Goal: Find specific page/section: Find specific page/section

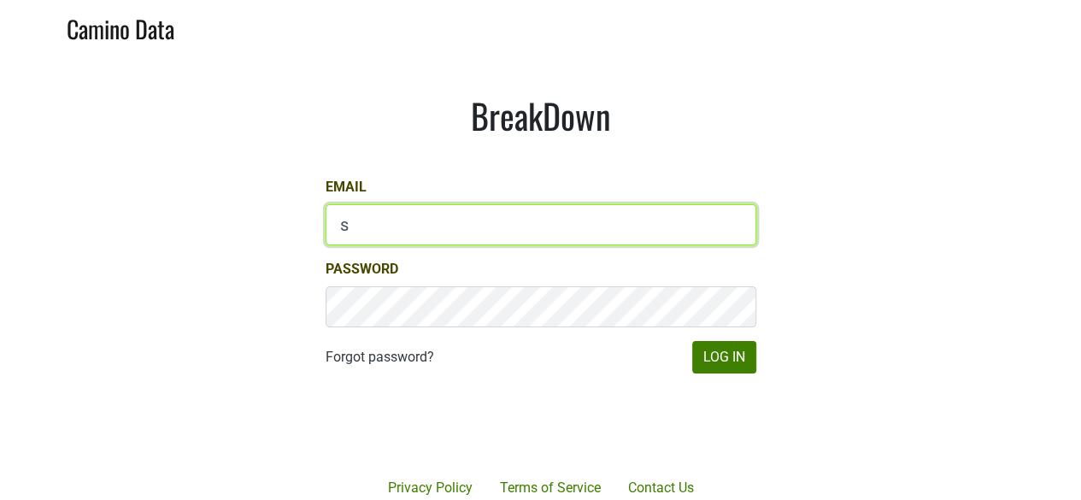
click at [461, 217] on input "s" at bounding box center [541, 224] width 431 height 41
type input "sbeer@truenorthwines.com"
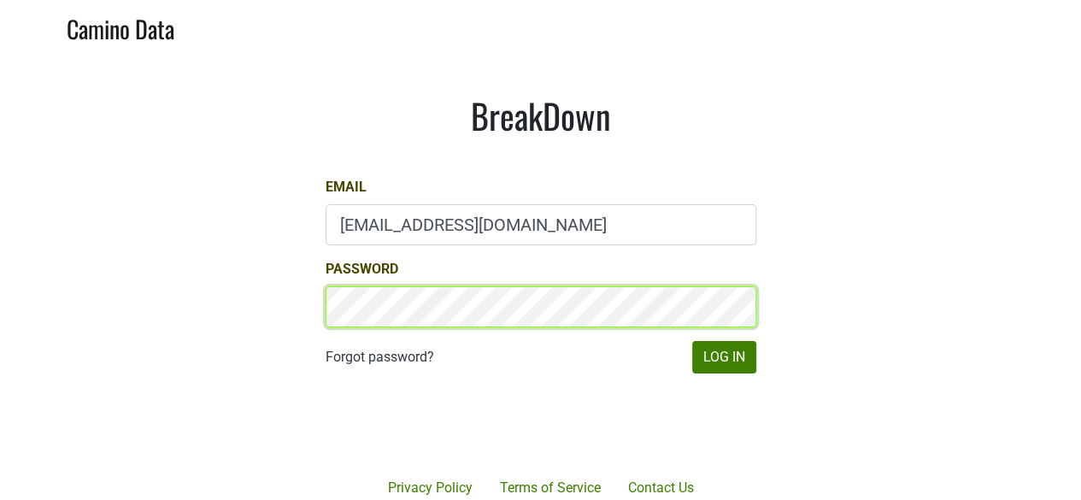
click at [692, 341] on button "Log In" at bounding box center [724, 357] width 64 height 32
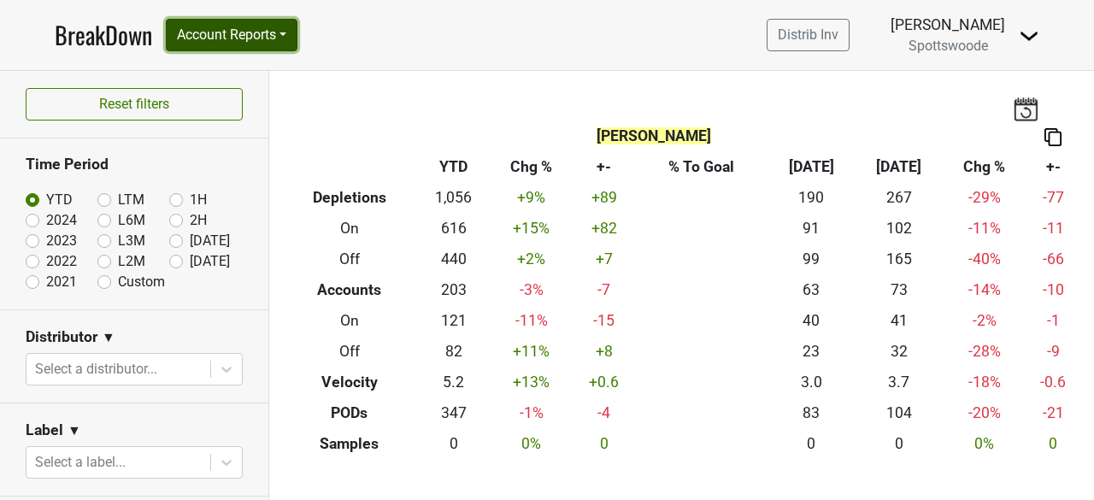
click at [290, 38] on button "Account Reports" at bounding box center [232, 35] width 132 height 32
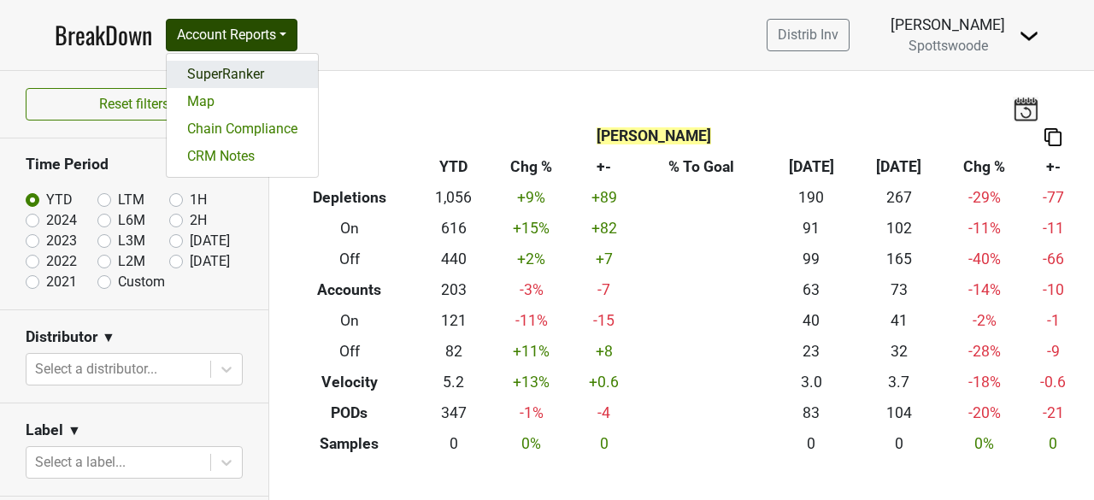
click at [260, 73] on link "SuperRanker" at bounding box center [242, 74] width 151 height 27
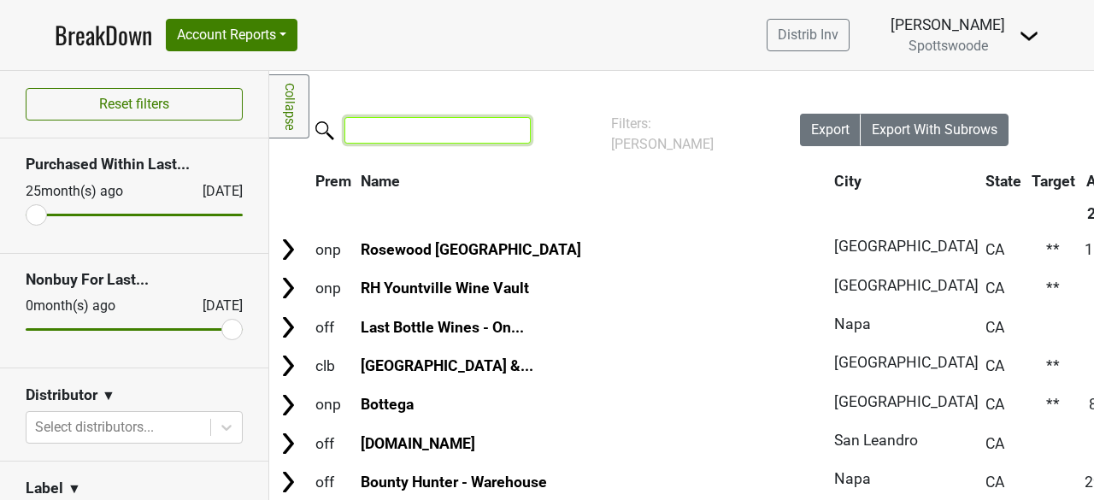
click at [388, 136] on input "search" at bounding box center [437, 130] width 186 height 26
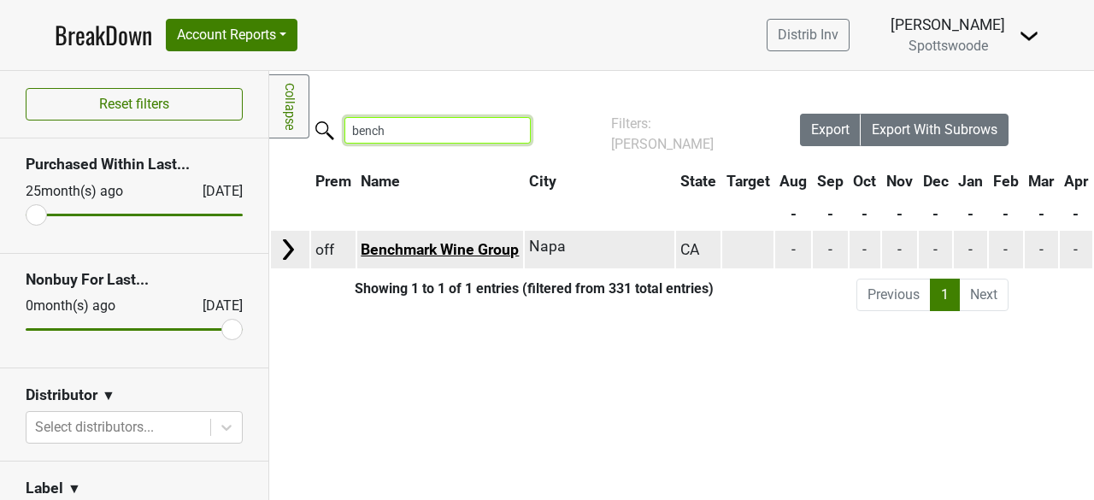
type input "bench"
click at [410, 250] on link "Benchmark Wine Group" at bounding box center [440, 249] width 158 height 17
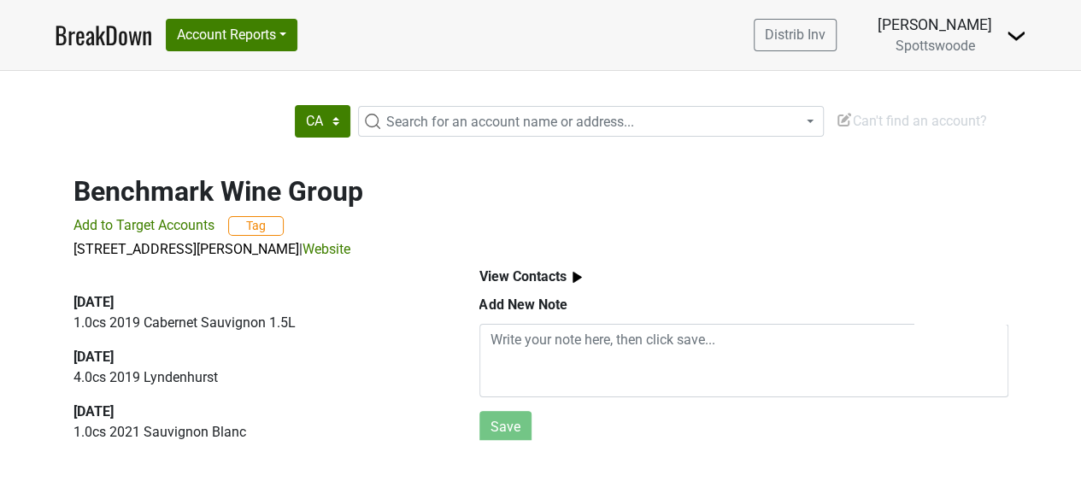
scroll to position [103, 0]
